Goal: Register for event/course

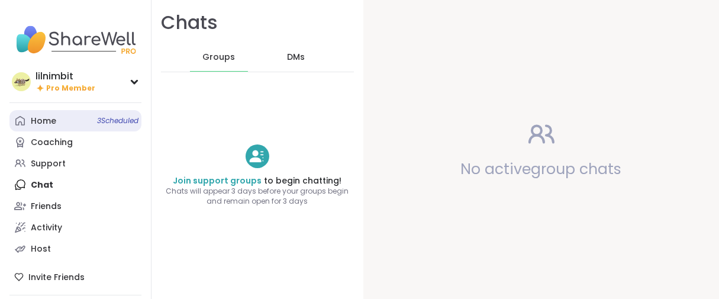
click at [53, 127] on div "Home 3 Scheduled" at bounding box center [43, 121] width 25 height 12
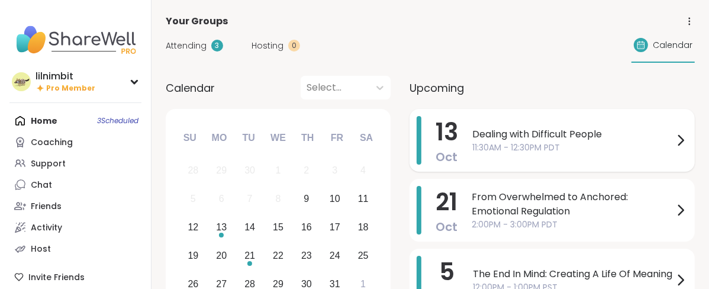
click at [544, 154] on span "11:30AM - 12:30PM PDT" at bounding box center [572, 147] width 201 height 12
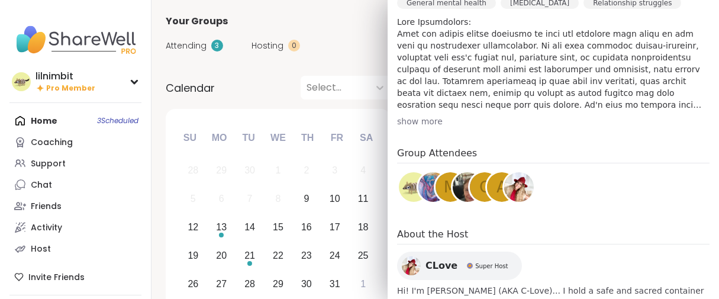
scroll to position [243, 0]
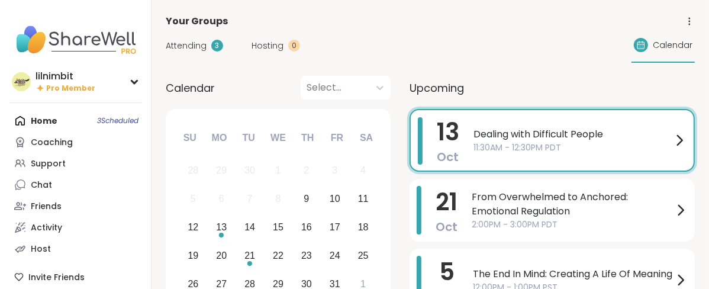
click at [545, 218] on span "From Overwhelmed to Anchored: Emotional Regulation" at bounding box center [573, 204] width 202 height 28
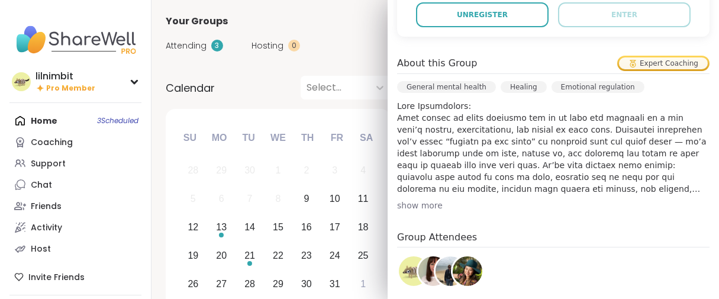
scroll to position [592, 0]
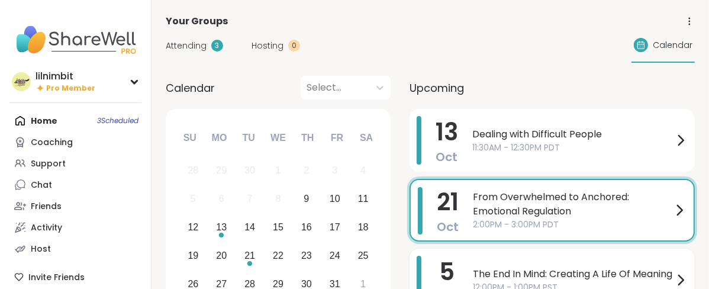
click at [547, 279] on span "The End In Mind: Creating A Life Of Meaning" at bounding box center [573, 274] width 201 height 14
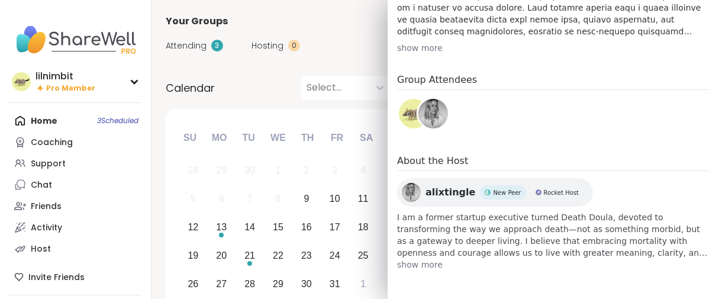
click at [323, 99] on div "Calendar Select..." at bounding box center [278, 88] width 225 height 24
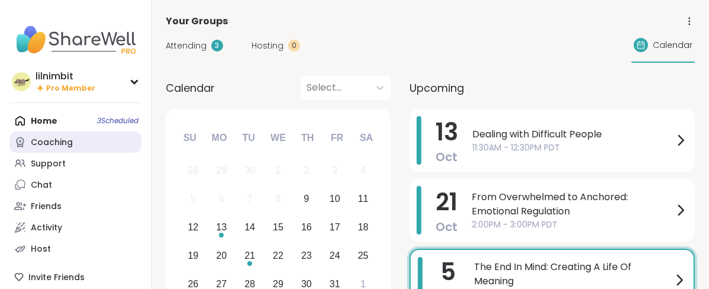
click at [45, 148] on div "Coaching" at bounding box center [52, 143] width 42 height 12
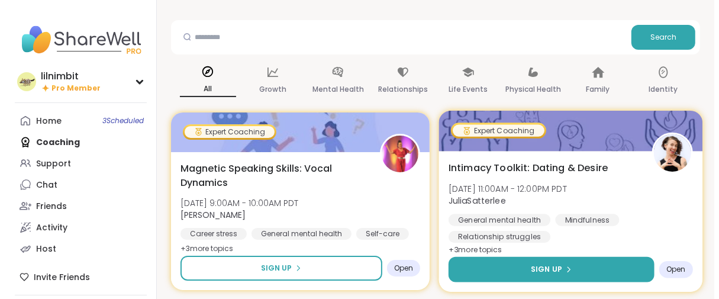
scroll to position [263, 0]
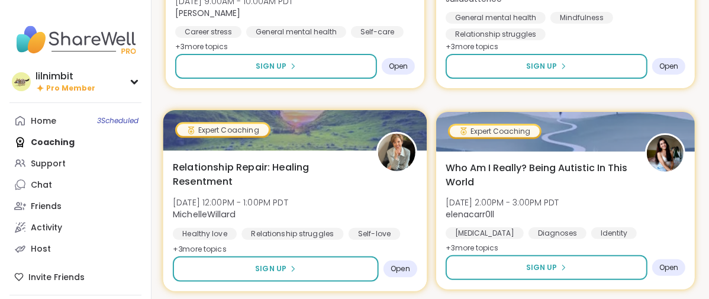
click at [408, 171] on img at bounding box center [396, 152] width 37 height 37
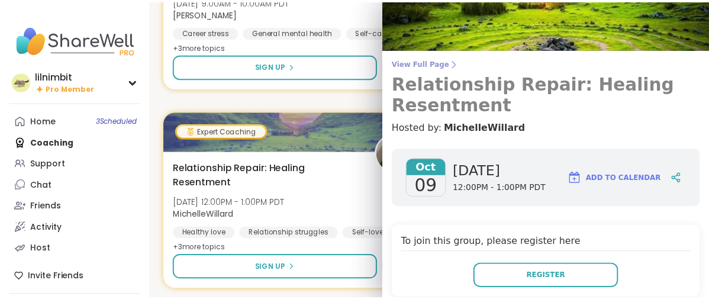
scroll to position [0, 0]
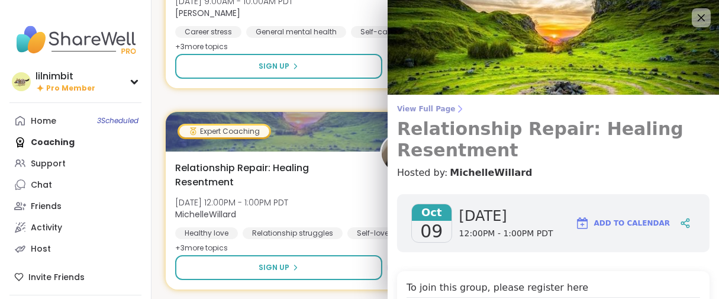
click at [440, 114] on span "View Full Page" at bounding box center [553, 108] width 312 height 9
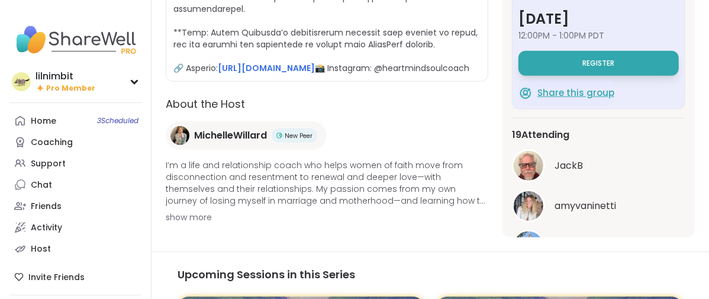
scroll to position [130, 0]
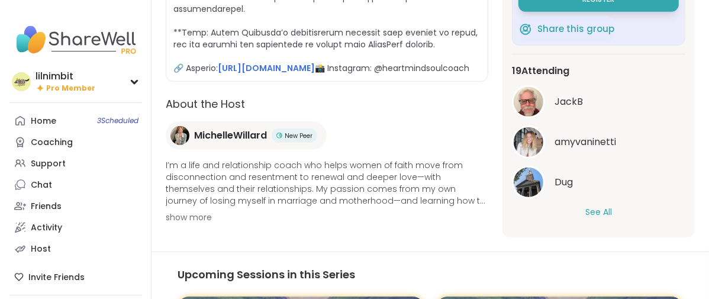
click at [585, 218] on button "See All" at bounding box center [598, 212] width 27 height 12
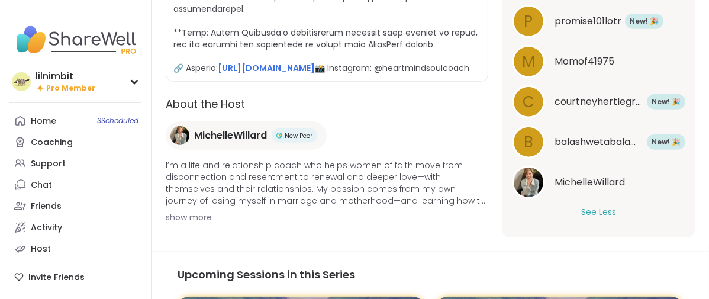
scroll to position [802, 0]
click at [521, 197] on img at bounding box center [529, 182] width 30 height 30
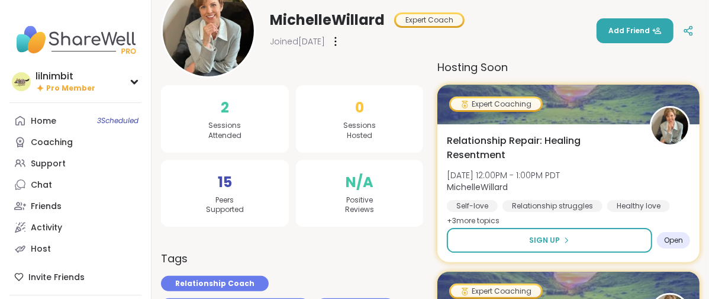
scroll to position [263, 0]
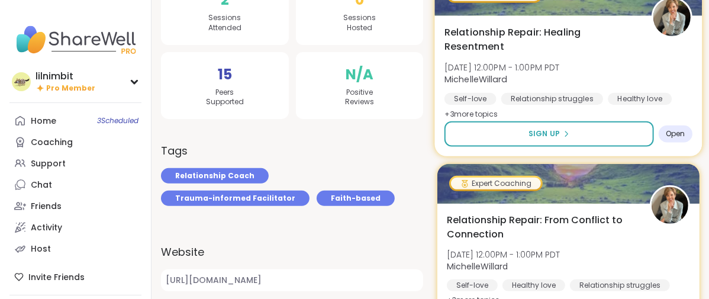
click at [556, 37] on span "Relationship Repair: Healing Resentment" at bounding box center [540, 39] width 193 height 29
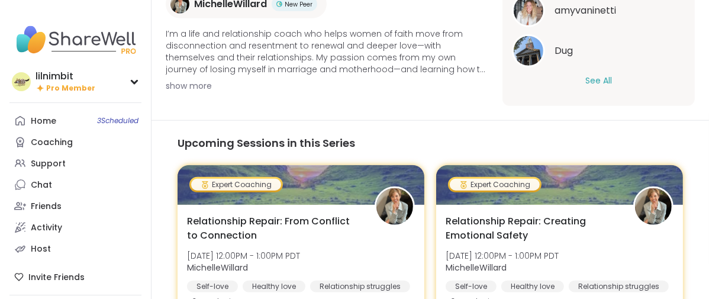
scroll to position [1117, 0]
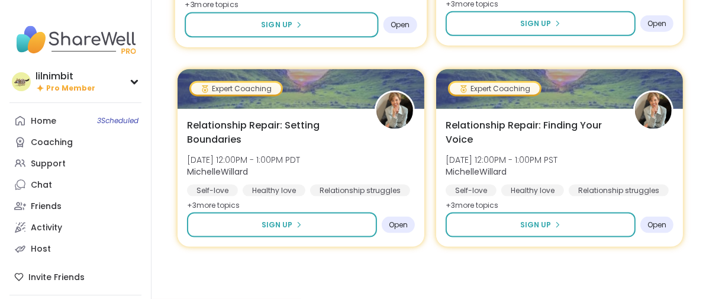
scroll to position [1492, 0]
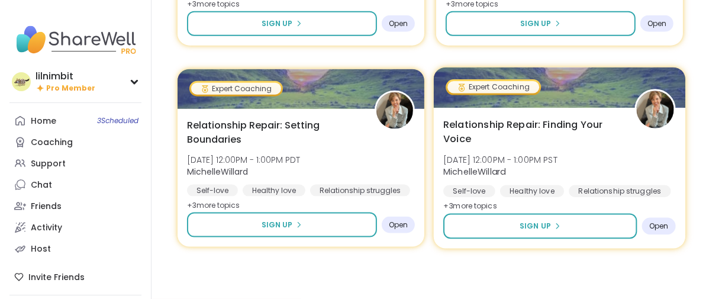
click at [516, 118] on span "Relationship Repair: Finding Your Voice" at bounding box center [532, 132] width 178 height 29
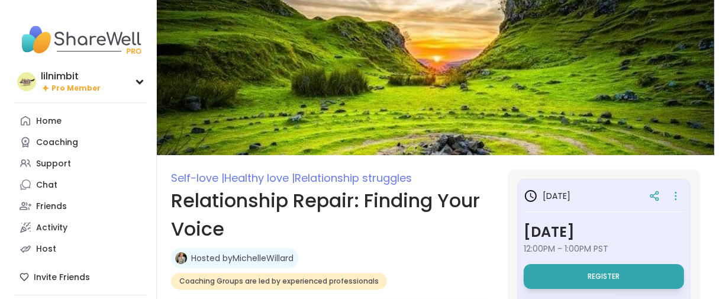
scroll to position [22, 0]
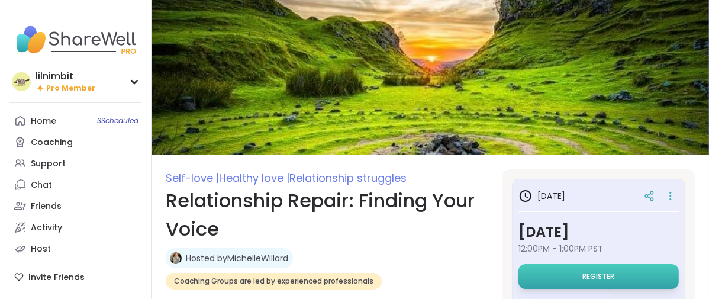
click at [550, 289] on button "Register" at bounding box center [598, 276] width 160 height 25
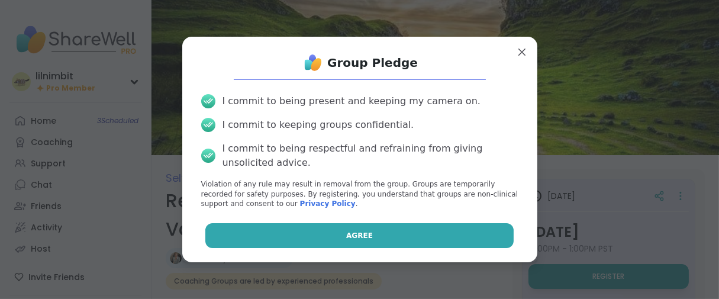
click at [231, 248] on button "Agree" at bounding box center [359, 235] width 308 height 25
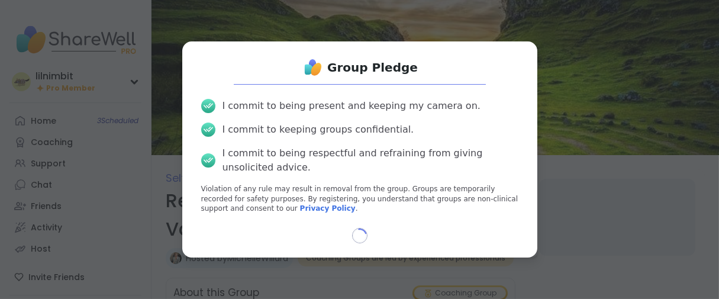
scroll to position [38, 0]
select select "**"
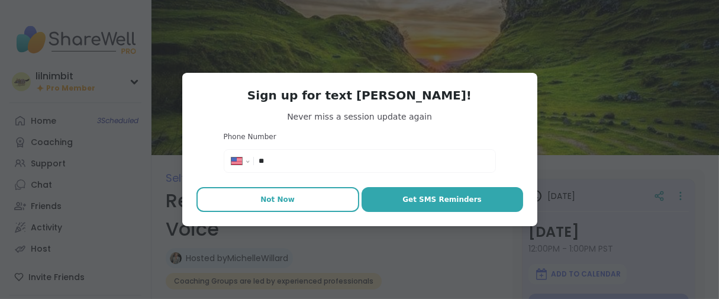
click at [289, 205] on span "Not Now" at bounding box center [277, 199] width 34 height 11
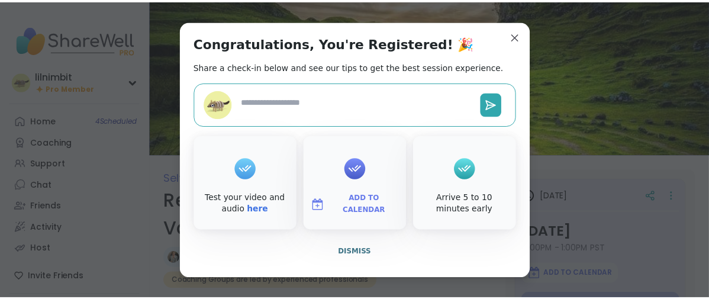
scroll to position [34, 0]
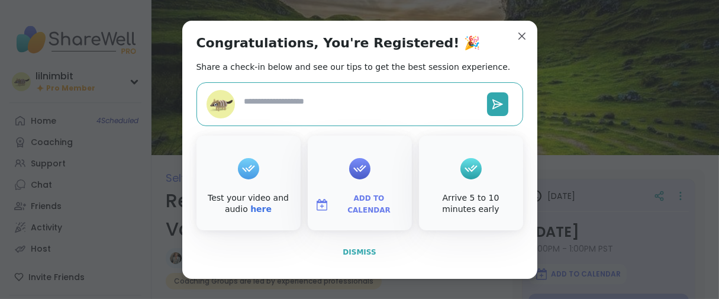
click at [343, 256] on span "Dismiss" at bounding box center [359, 252] width 33 height 8
type textarea "*"
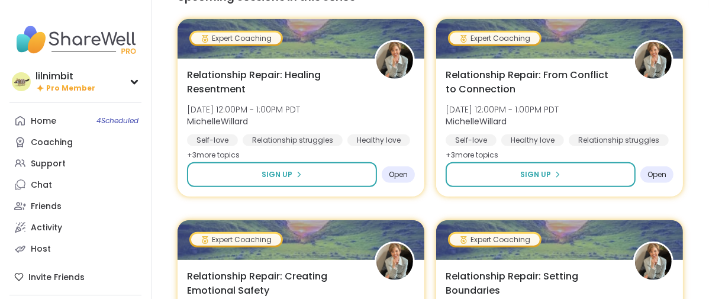
scroll to position [460, 0]
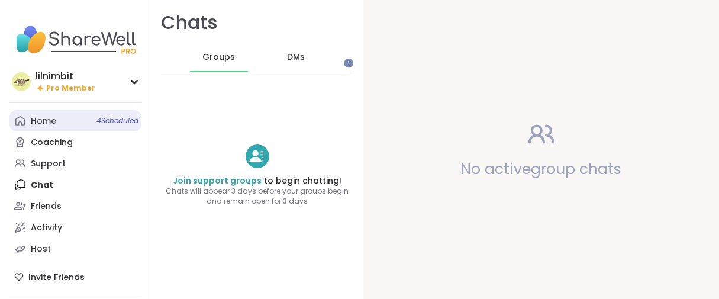
click at [49, 127] on div "Home 4 Scheduled" at bounding box center [43, 121] width 25 height 12
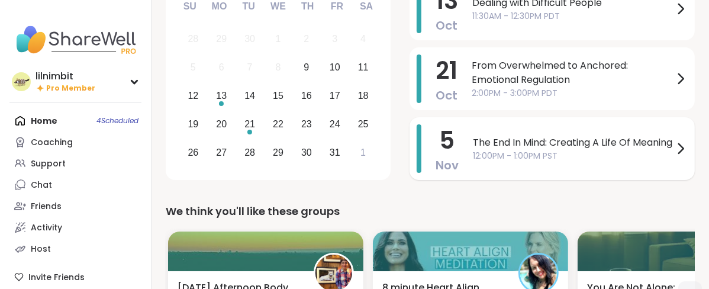
scroll to position [197, 0]
